Goal: Transaction & Acquisition: Obtain resource

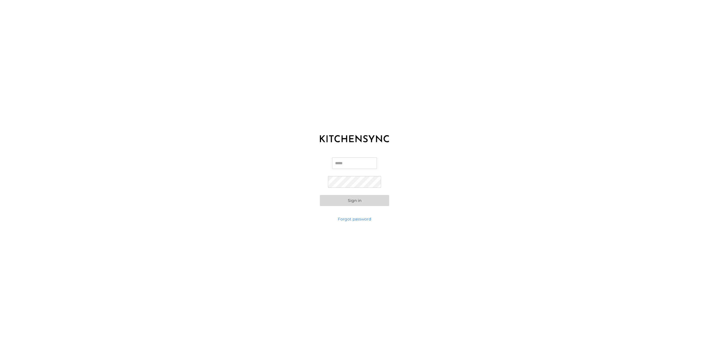
type input "**********"
click at [351, 201] on button "Sign in" at bounding box center [354, 200] width 69 height 11
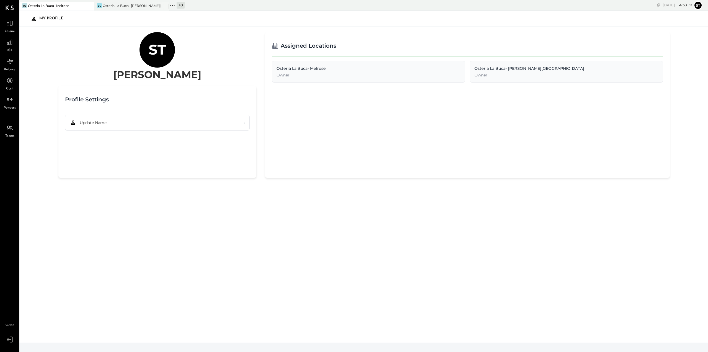
click at [44, 7] on div "Osteria La Buca- Melrose" at bounding box center [48, 5] width 41 height 5
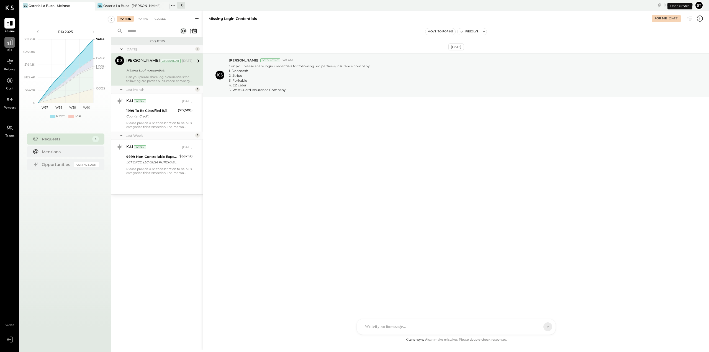
click at [9, 46] on div at bounding box center [9, 42] width 11 height 11
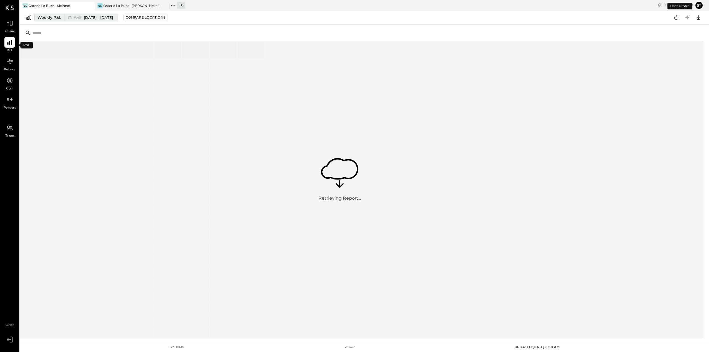
click at [53, 19] on div "Weekly P&L" at bounding box center [49, 18] width 24 height 6
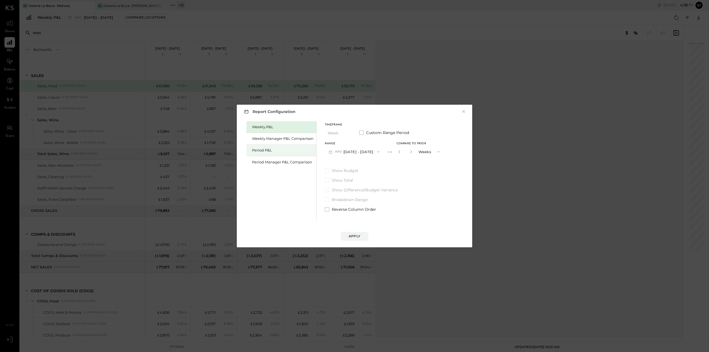
click at [263, 148] on div "Period P&L" at bounding box center [282, 150] width 61 height 5
click at [338, 169] on span "Show Budget" at bounding box center [345, 171] width 27 height 6
click at [352, 235] on div "Apply" at bounding box center [355, 236] width 12 height 5
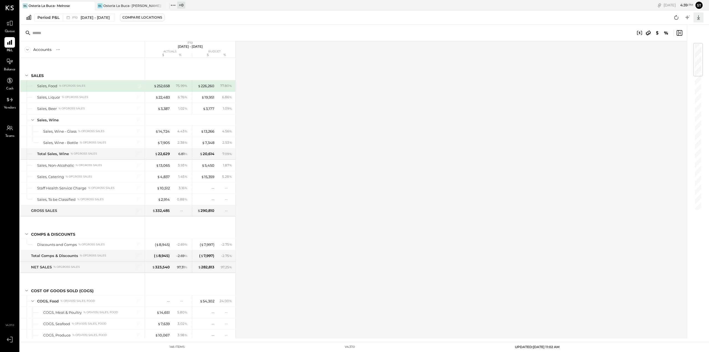
click at [700, 17] on icon at bounding box center [698, 17] width 7 height 7
click at [679, 52] on div "Excel" at bounding box center [681, 50] width 44 height 12
click at [448, 86] on div "Accounts S % GL P10 [DATE] - [DATE] actuals budget $ % $ % SALES Sales, Food % …" at bounding box center [354, 189] width 668 height 297
